Goal: Find specific page/section: Find specific page/section

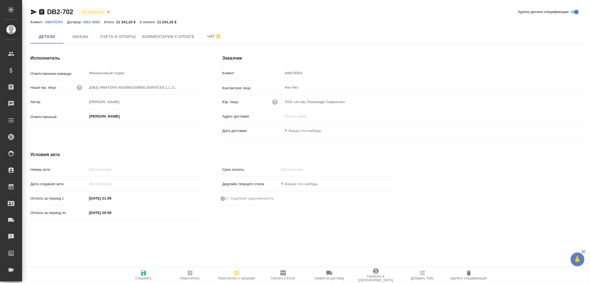
click at [55, 21] on p "AWATERA" at bounding box center [56, 22] width 22 height 4
click at [283, 272] on icon "button" at bounding box center [283, 272] width 7 height 7
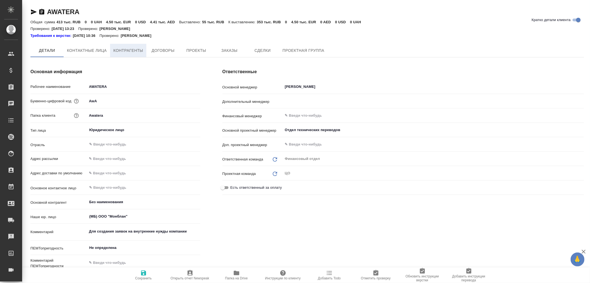
type input "[PERSON_NAME]"
type input "Отдел технических переводов"
click at [132, 51] on span "Контрагенты" at bounding box center [128, 50] width 30 height 7
